Goal: Find contact information: Find contact information

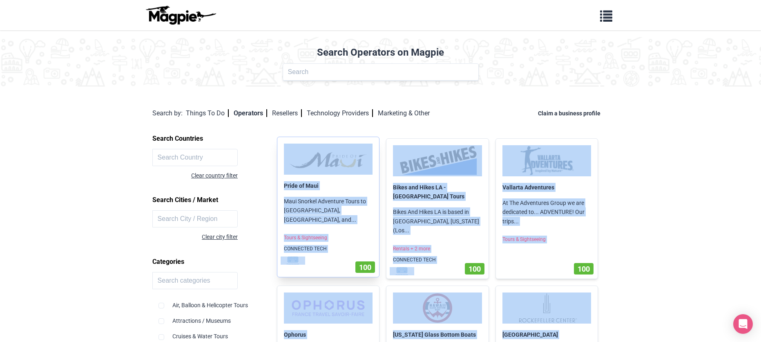
drag, startPoint x: 541, startPoint y: 293, endPoint x: 295, endPoint y: 177, distance: 271.7
copy div "Pride of Maui Maui Snorkel Adventure Tours to Molokini Crater, Turtle Town, and…"
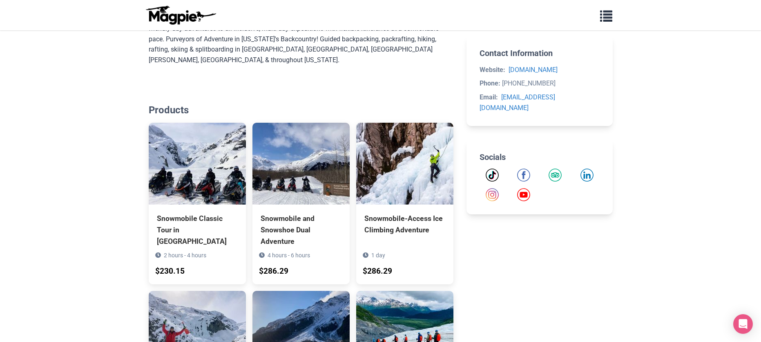
scroll to position [314, 0]
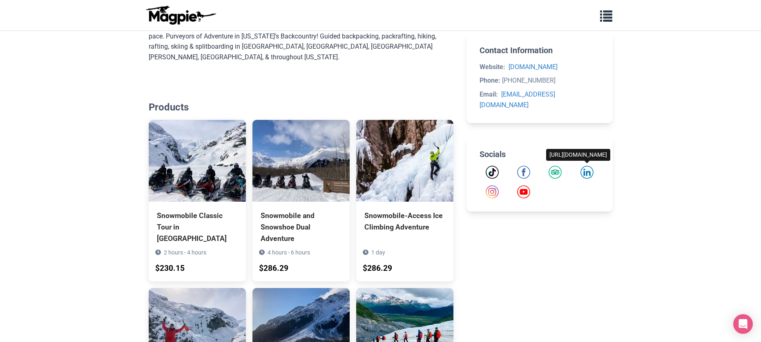
click at [589, 179] on img "LinkedIn" at bounding box center [587, 172] width 13 height 13
